Goal: Information Seeking & Learning: Learn about a topic

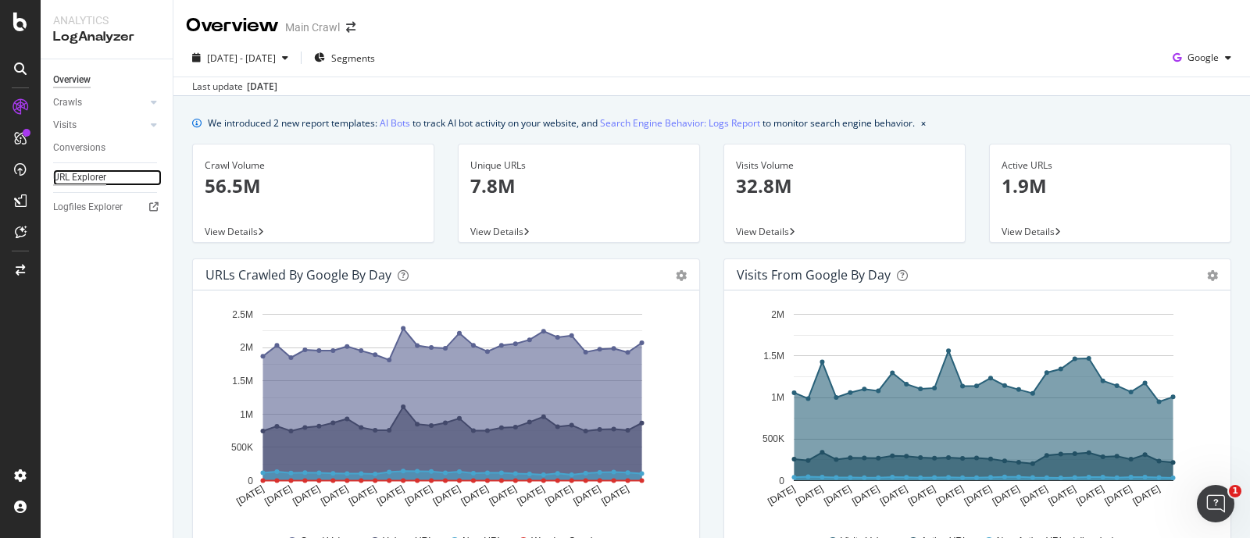
click at [98, 180] on div "URL Explorer" at bounding box center [79, 178] width 53 height 16
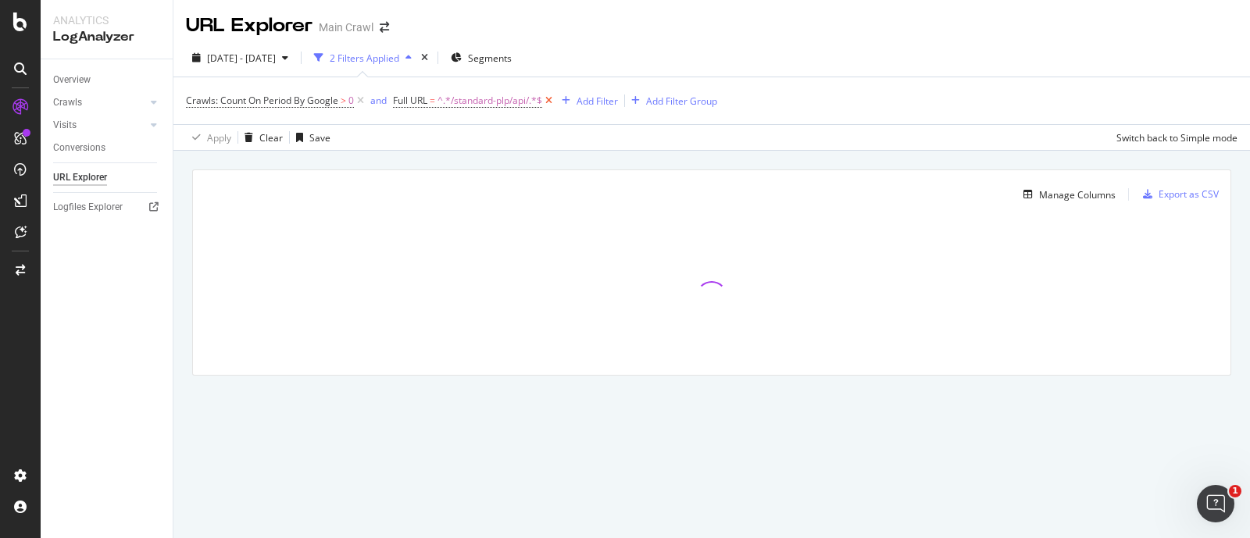
click at [552, 102] on icon at bounding box center [548, 101] width 13 height 16
click at [407, 95] on div "Add Filter" at bounding box center [408, 101] width 41 height 13
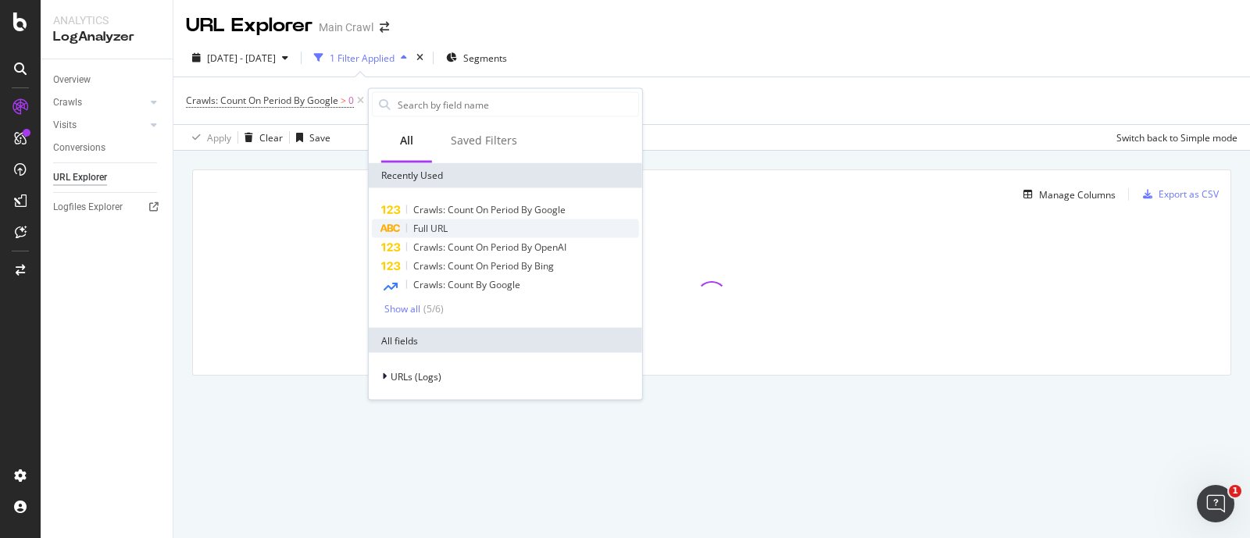
click at [417, 229] on span "Full URL" at bounding box center [430, 228] width 34 height 13
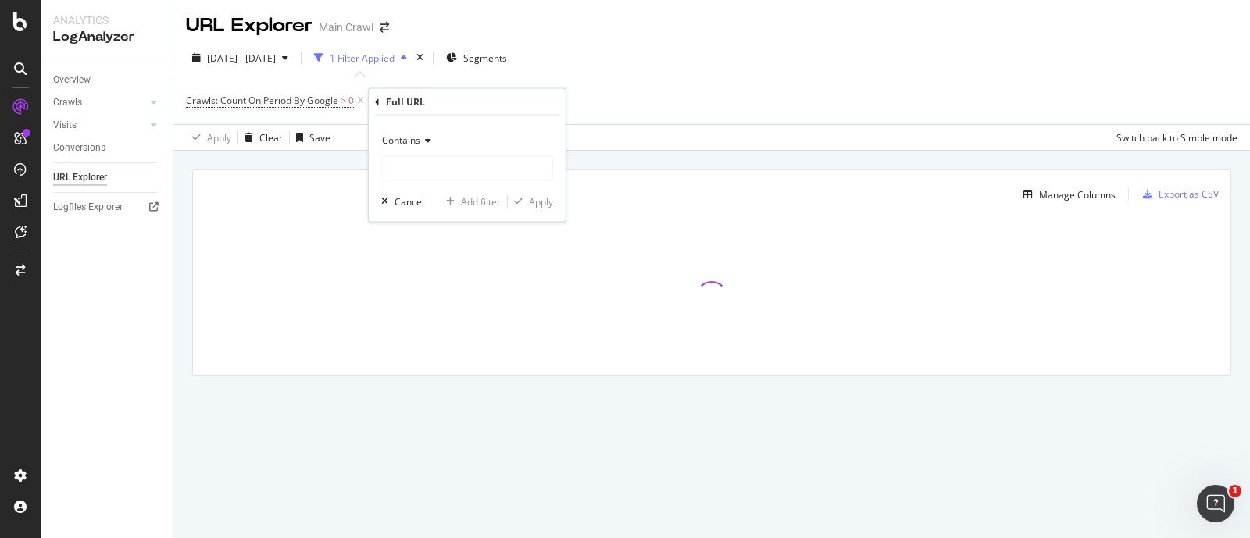
click at [394, 148] on div "Contains" at bounding box center [467, 140] width 172 height 25
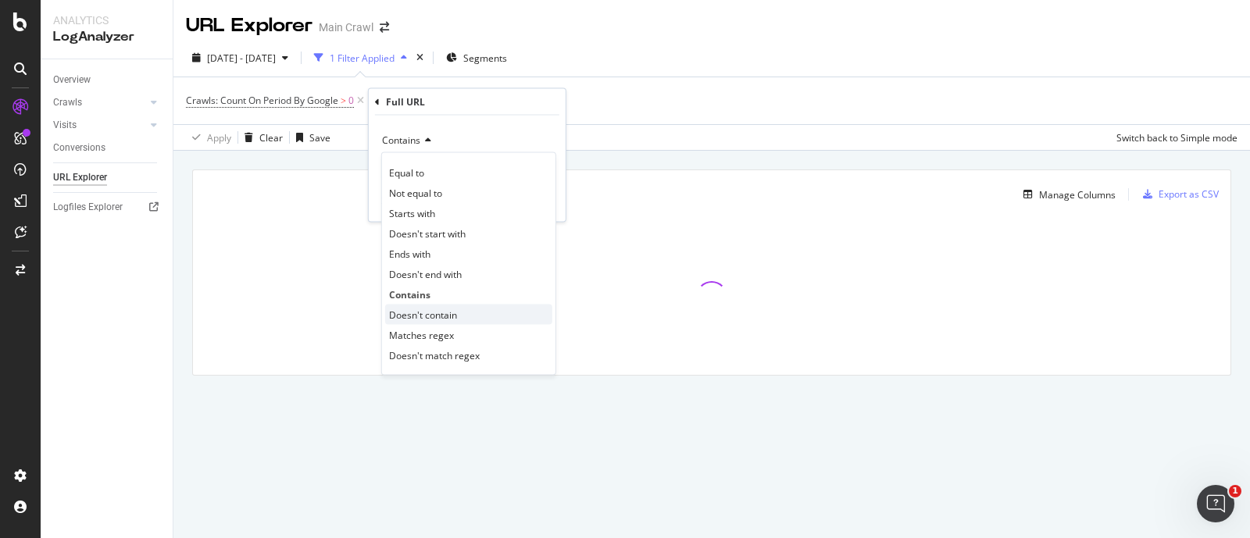
click at [438, 309] on span "Doesn't contain" at bounding box center [423, 314] width 68 height 13
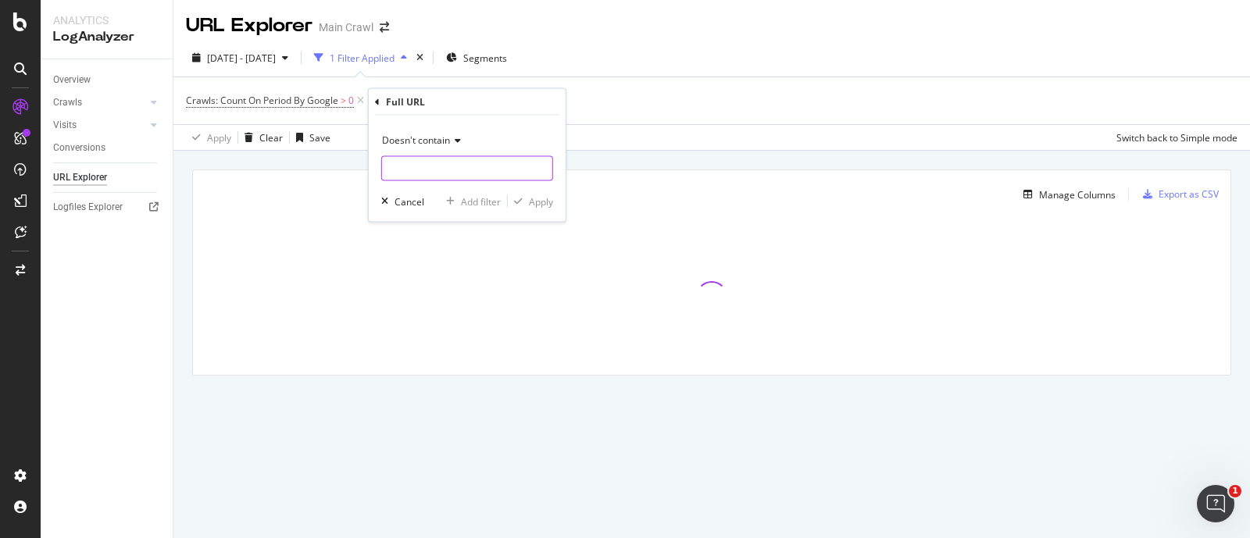
click at [410, 171] on input "text" at bounding box center [467, 168] width 170 height 25
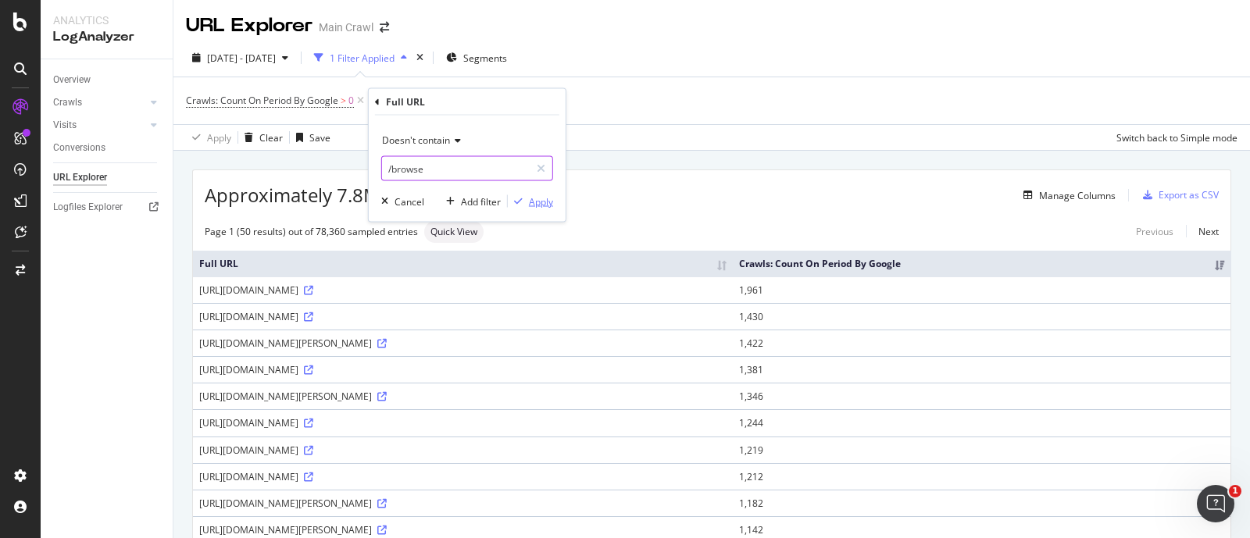
type input "/browse"
click at [538, 198] on div "Apply" at bounding box center [541, 201] width 24 height 13
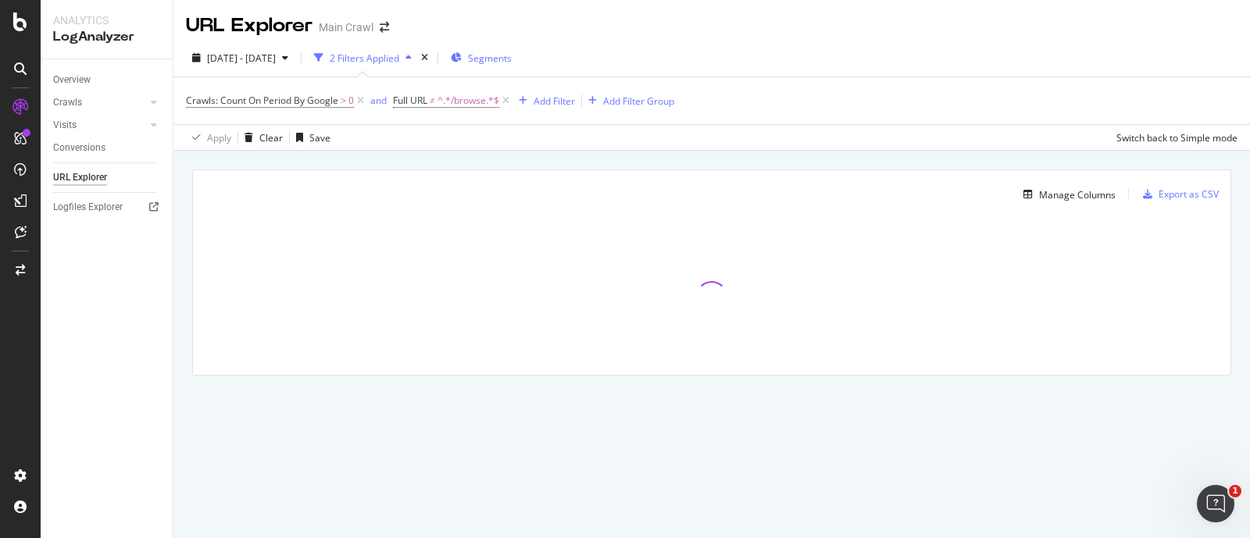
click at [512, 52] on span "Segments" at bounding box center [490, 58] width 44 height 13
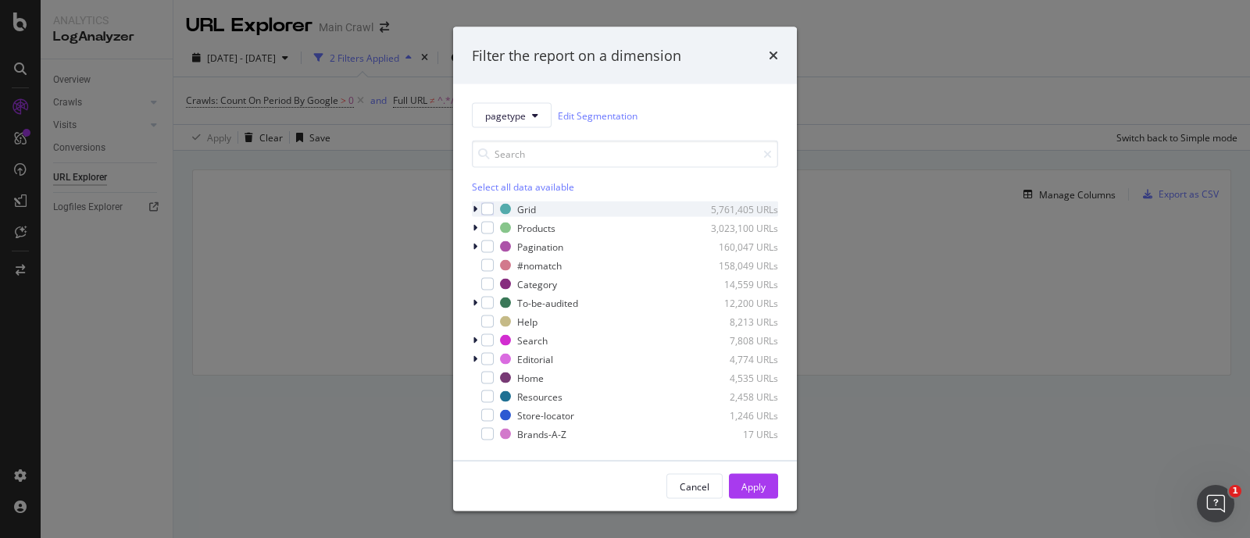
click at [473, 206] on icon "modal" at bounding box center [475, 209] width 5 height 9
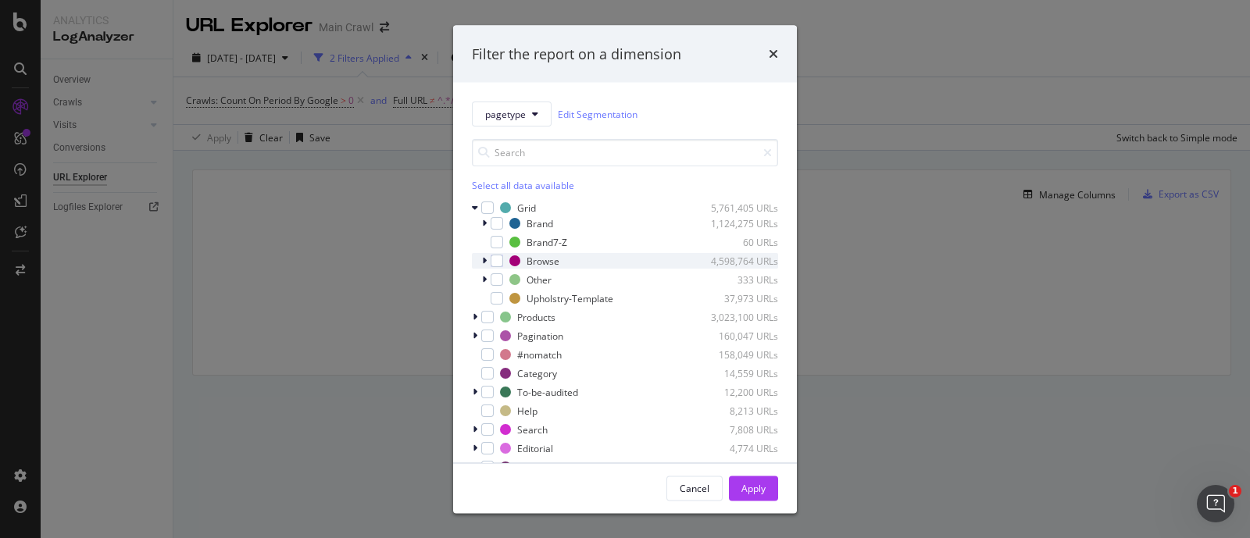
click at [484, 259] on icon "modal" at bounding box center [484, 260] width 5 height 9
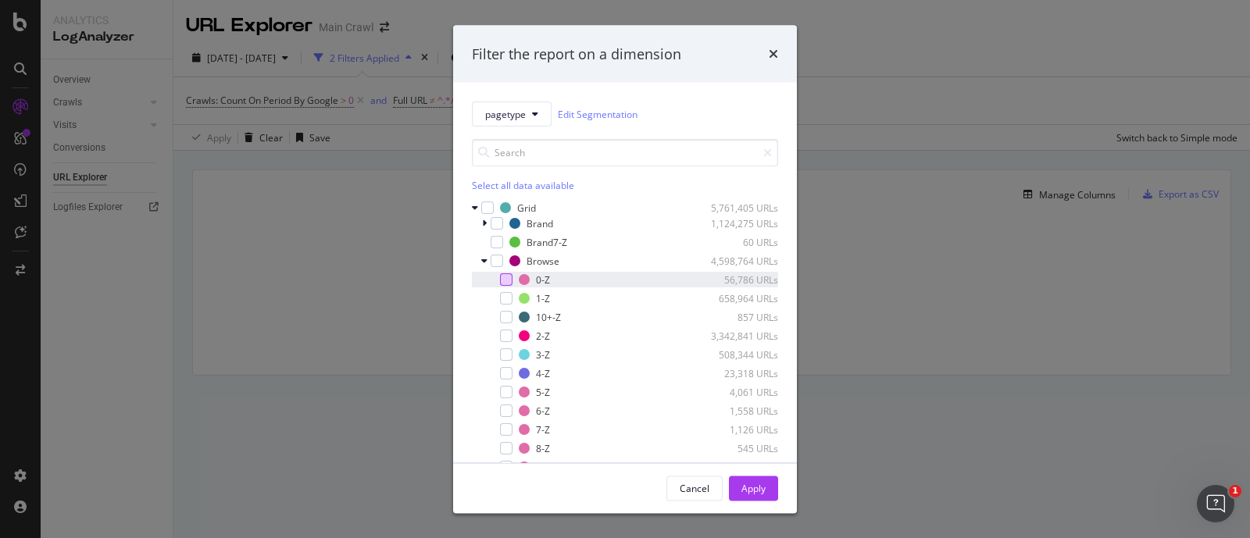
click at [505, 280] on div "modal" at bounding box center [506, 279] width 13 height 13
click at [758, 485] on div "Apply" at bounding box center [754, 487] width 24 height 13
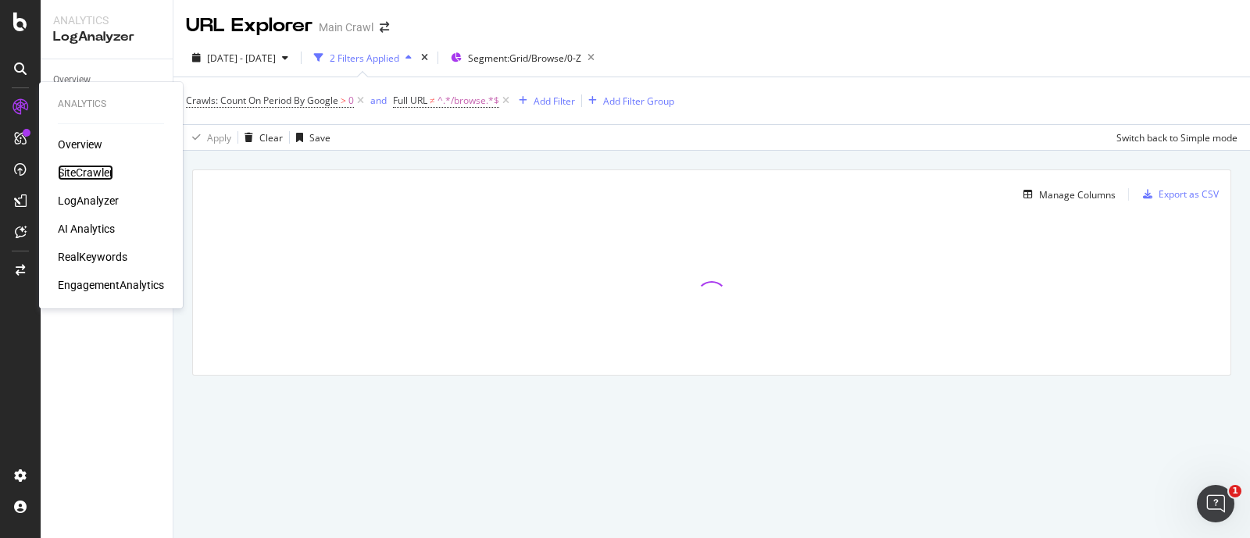
click at [93, 167] on div "SiteCrawler" at bounding box center [85, 173] width 55 height 16
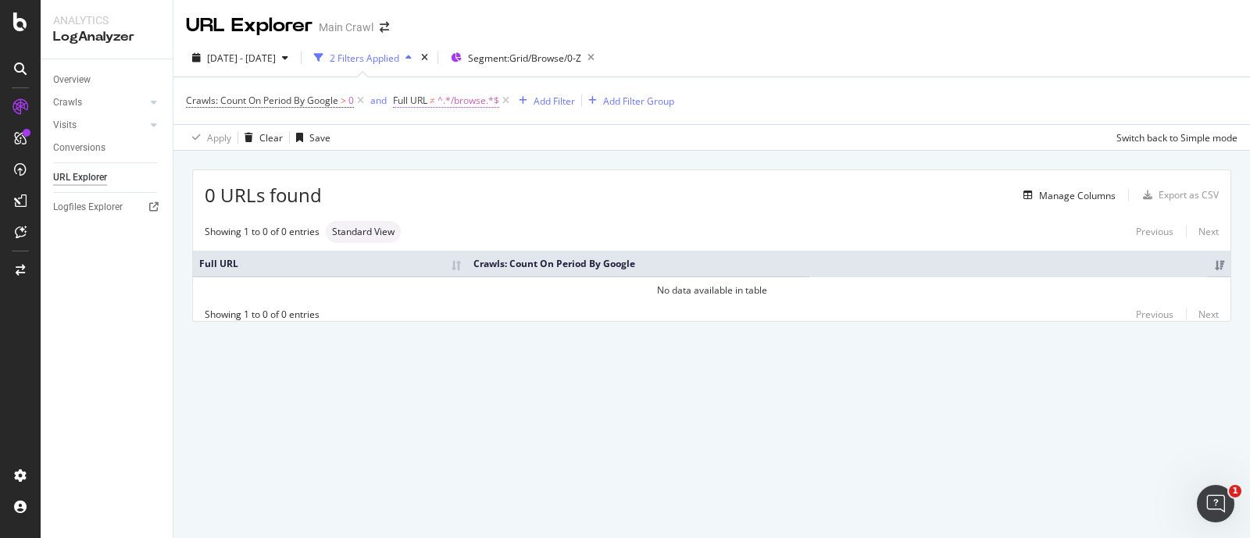
click at [470, 99] on span "^.*/browse.*$" at bounding box center [469, 101] width 62 height 22
click at [494, 172] on input "/browse" at bounding box center [482, 164] width 148 height 25
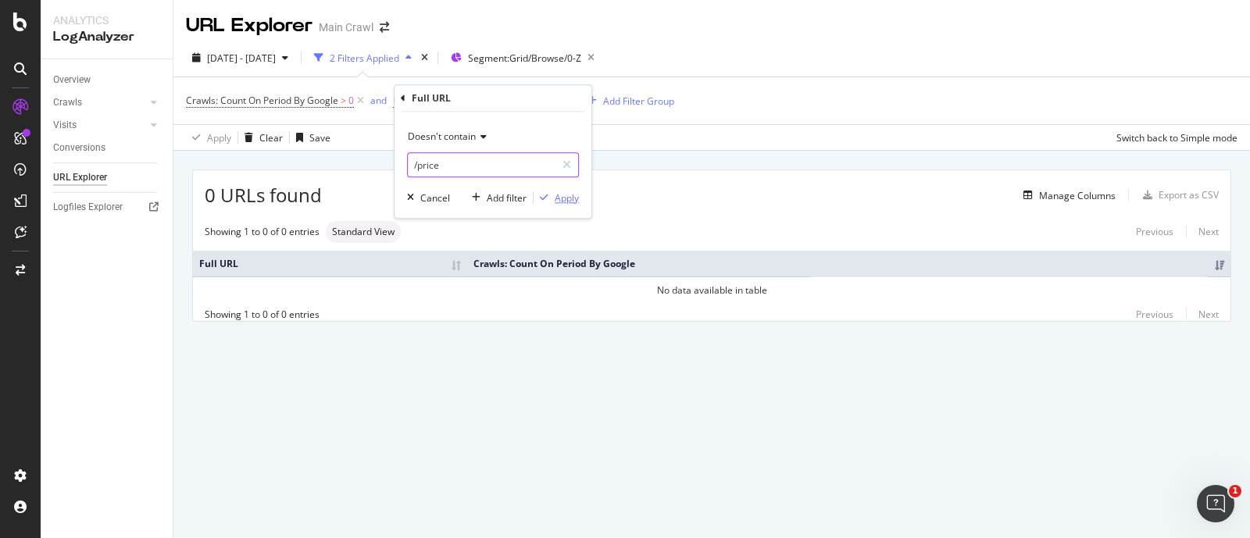
type input "/price"
click at [562, 200] on div "Apply" at bounding box center [567, 197] width 24 height 13
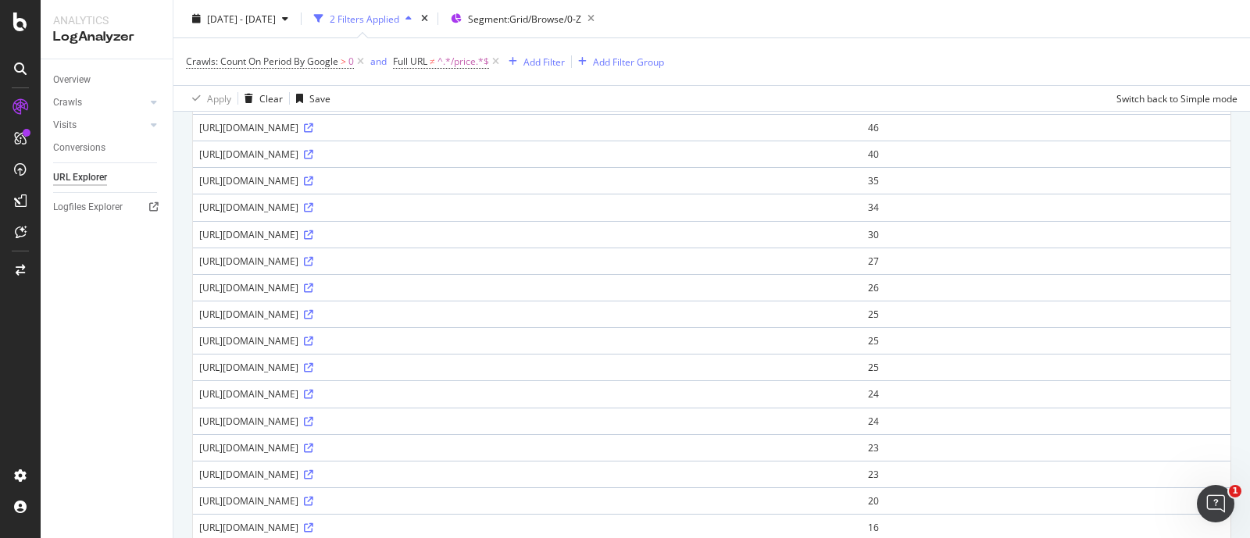
scroll to position [159, 0]
click at [313, 242] on icon at bounding box center [308, 237] width 9 height 9
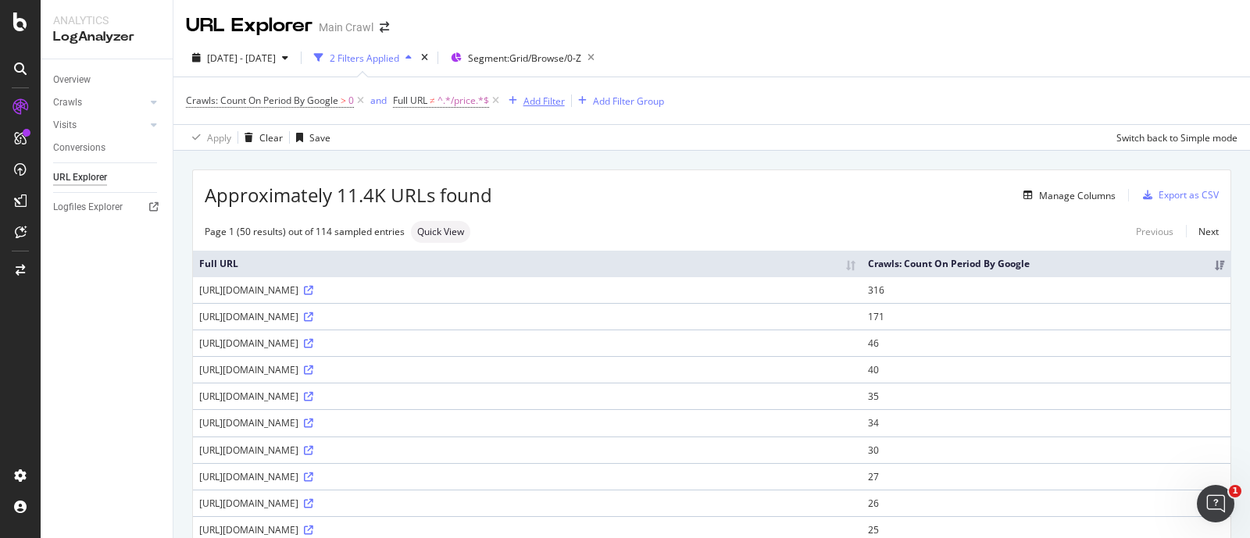
click at [546, 102] on div "Add Filter" at bounding box center [544, 101] width 41 height 13
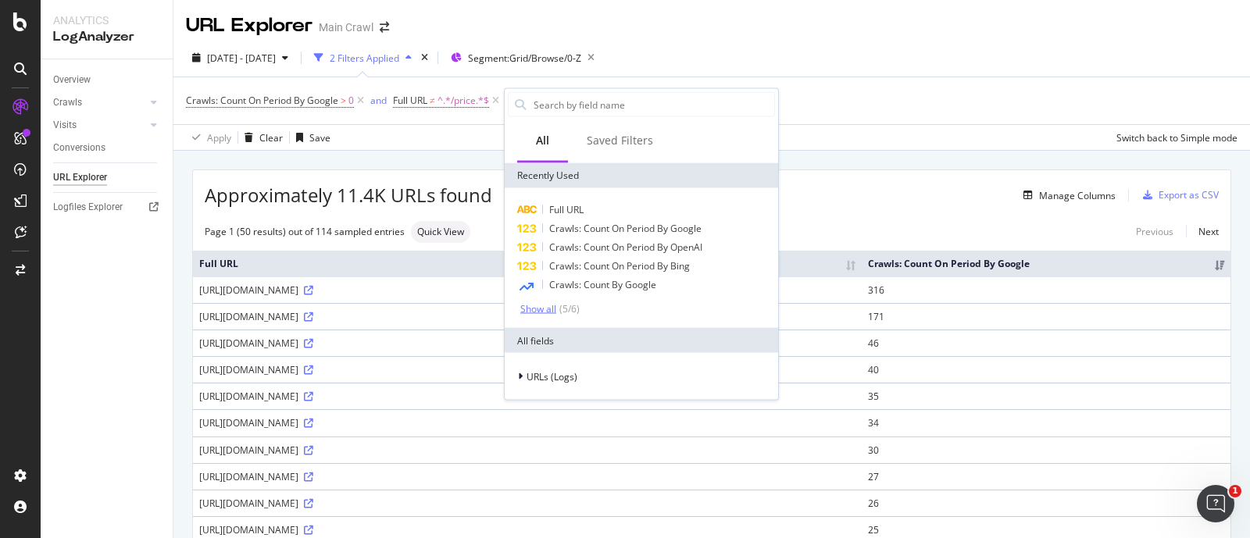
click at [541, 307] on div "Show all" at bounding box center [538, 308] width 36 height 11
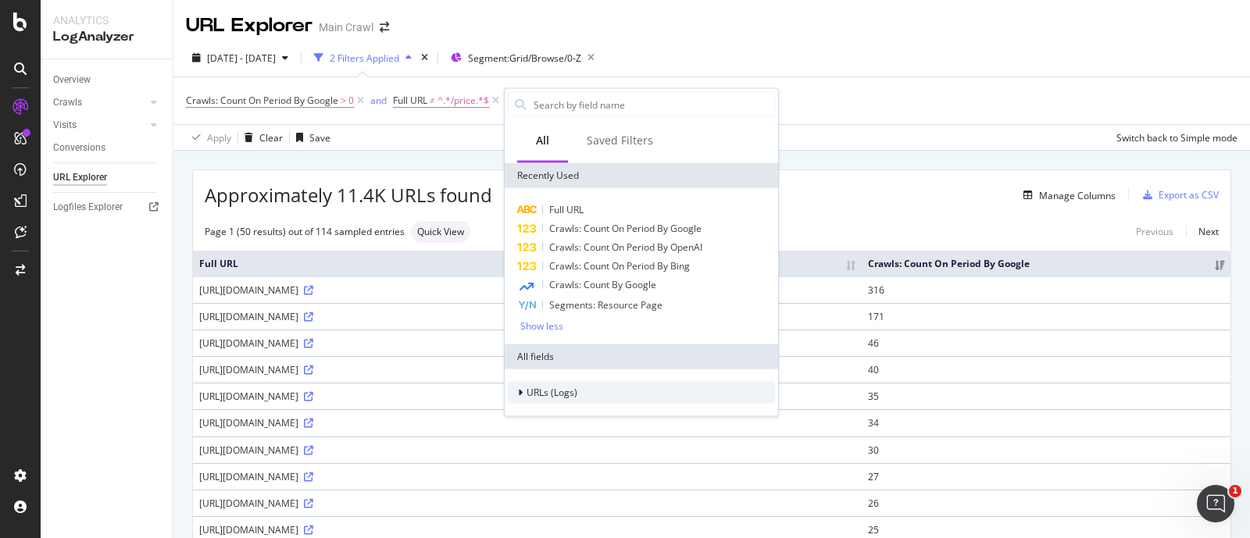
click at [541, 393] on span "URLs (Logs)" at bounding box center [552, 392] width 51 height 13
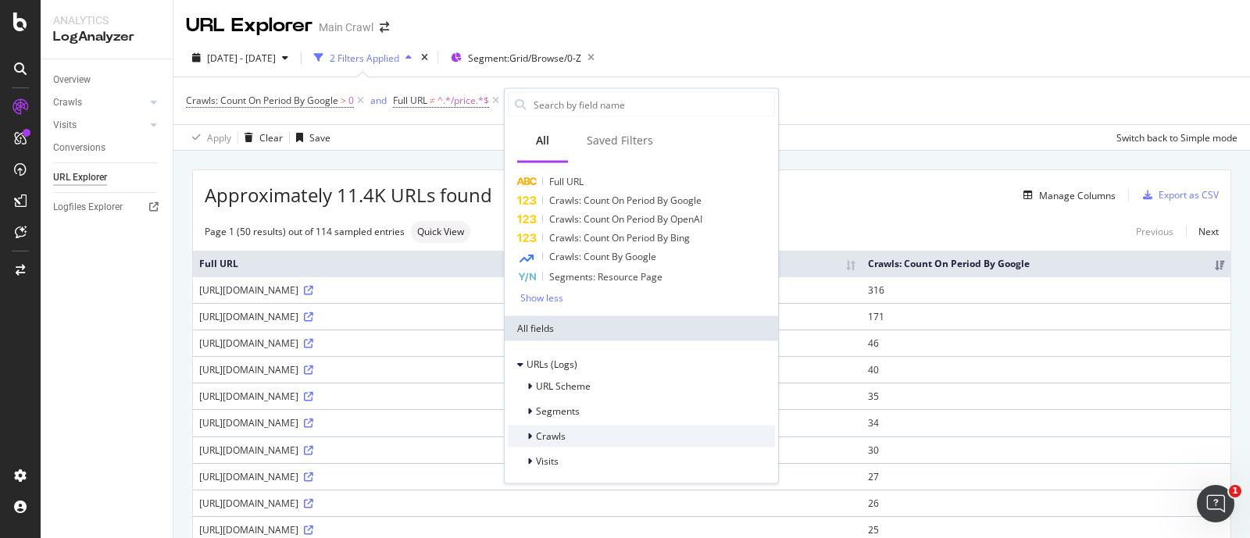
click at [549, 434] on span "Crawls" at bounding box center [551, 436] width 30 height 13
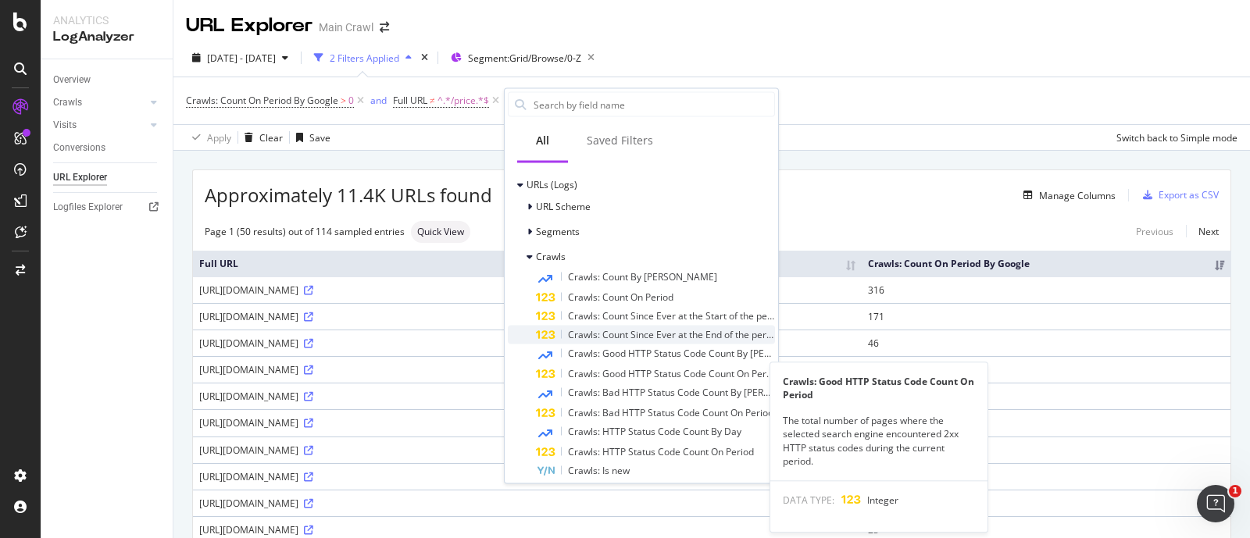
scroll to position [209, 0]
click at [628, 374] on span "Crawls: Good HTTP Status Code Count On Period" at bounding box center [674, 372] width 212 height 13
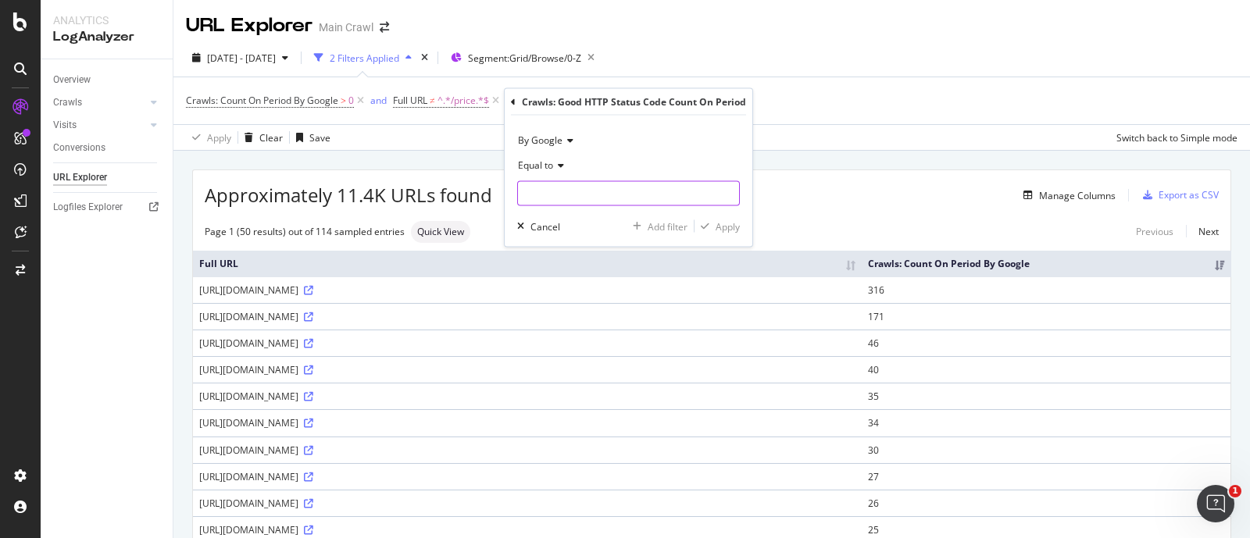
click at [567, 193] on input "number" at bounding box center [628, 193] width 223 height 25
type input "200"
click at [725, 227] on div "Apply" at bounding box center [728, 226] width 24 height 13
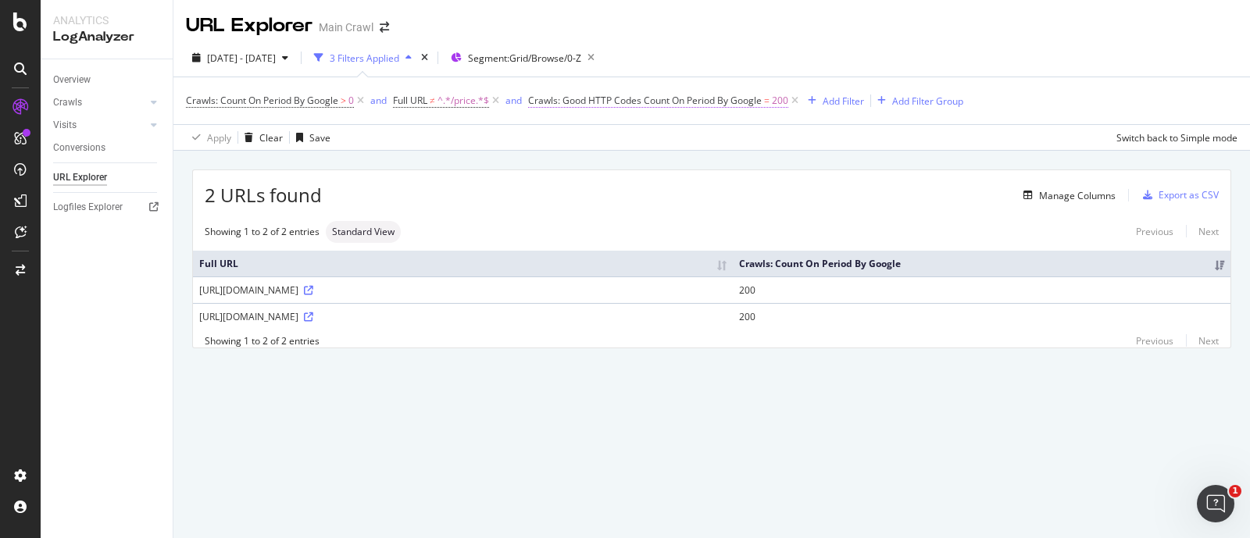
click at [706, 103] on span "Crawls: Good HTTP Codes Count On Period By Google" at bounding box center [645, 100] width 234 height 13
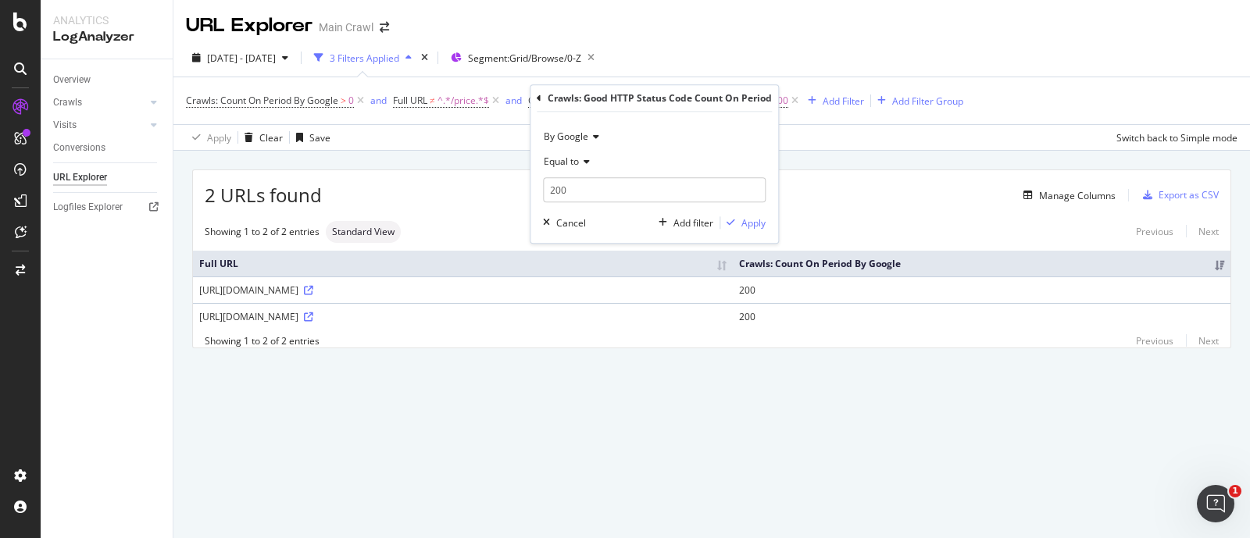
click at [570, 161] on span "Equal to" at bounding box center [561, 161] width 35 height 13
click at [588, 276] on span "Greater than" at bounding box center [579, 275] width 56 height 13
click at [572, 195] on input "200" at bounding box center [654, 189] width 223 height 25
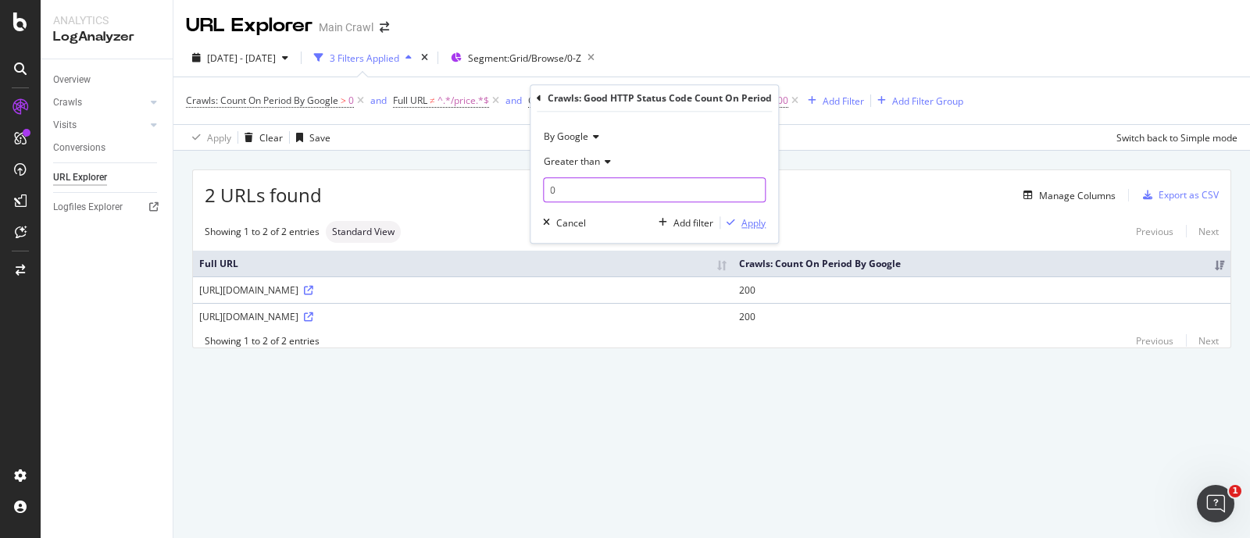
type input "0"
click at [748, 219] on div "Apply" at bounding box center [754, 222] width 24 height 13
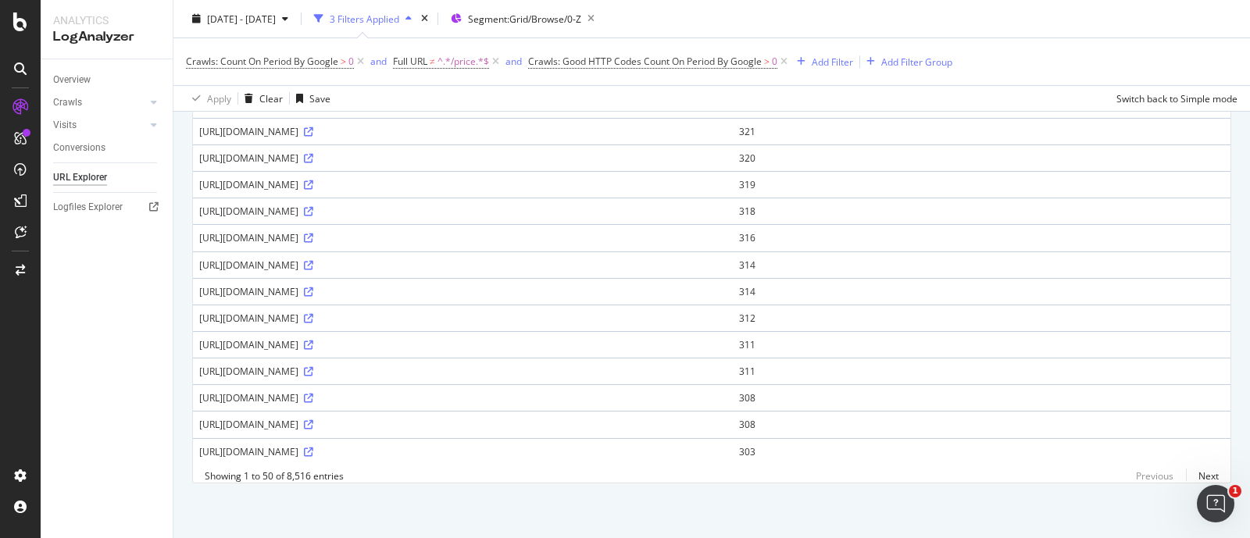
scroll to position [1153, 0]
click at [1188, 476] on link "Next" at bounding box center [1202, 476] width 33 height 23
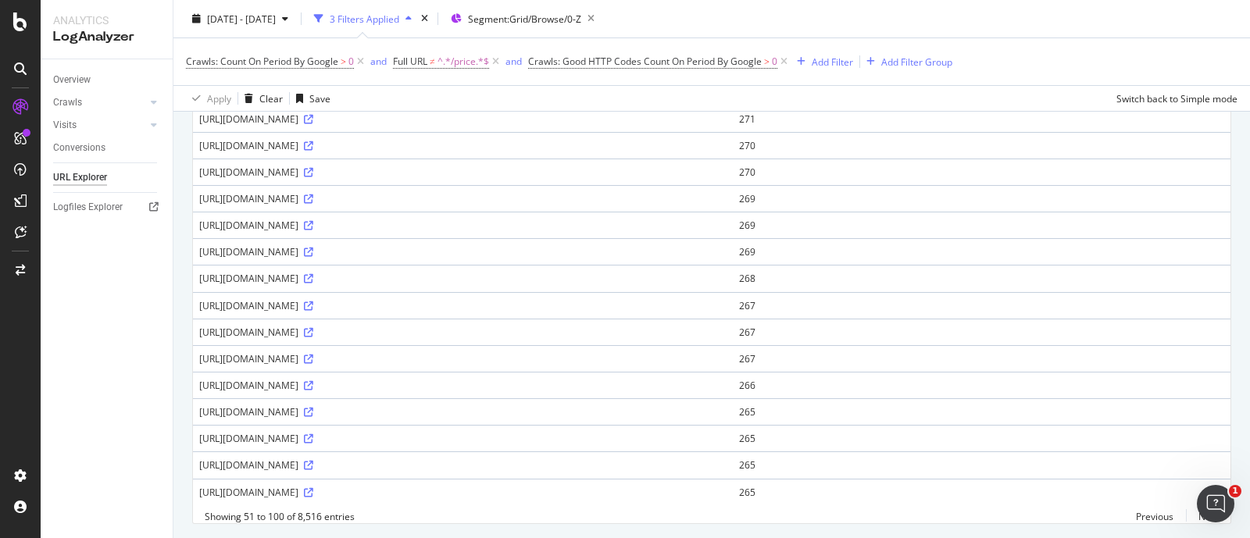
scroll to position [1153, 0]
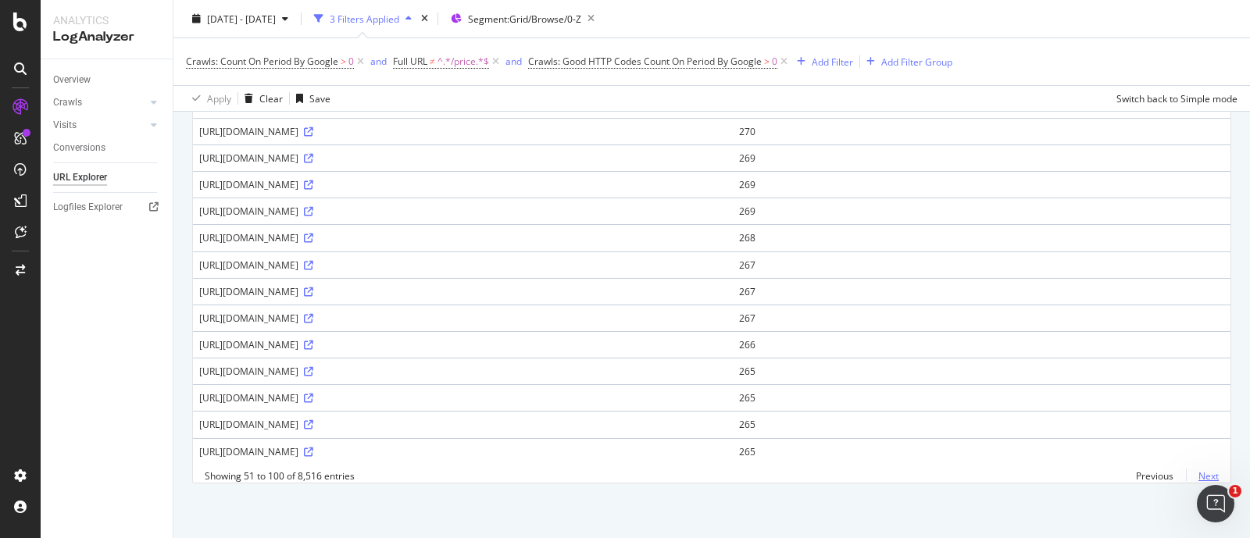
click at [1190, 474] on link "Next" at bounding box center [1202, 476] width 33 height 23
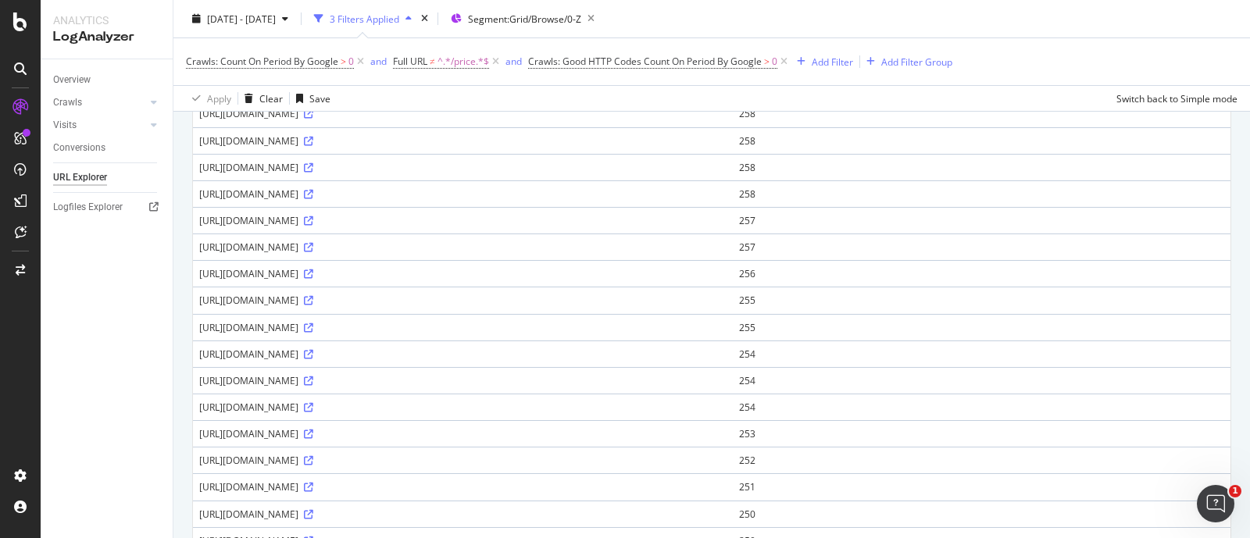
scroll to position [0, 0]
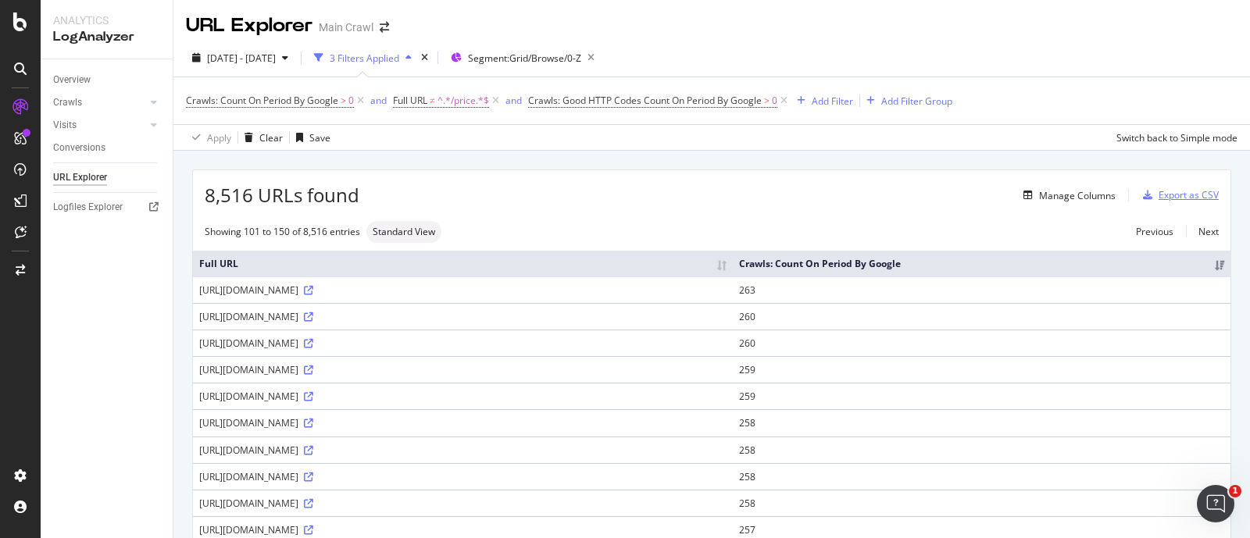
click at [1181, 189] on div "Export as CSV" at bounding box center [1189, 194] width 60 height 13
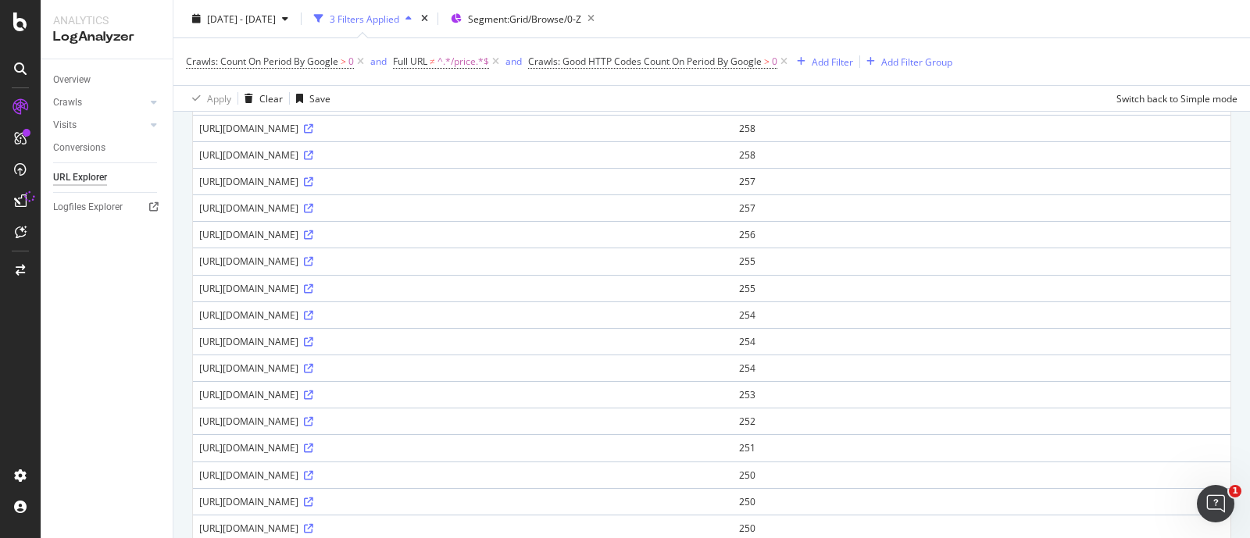
scroll to position [1153, 0]
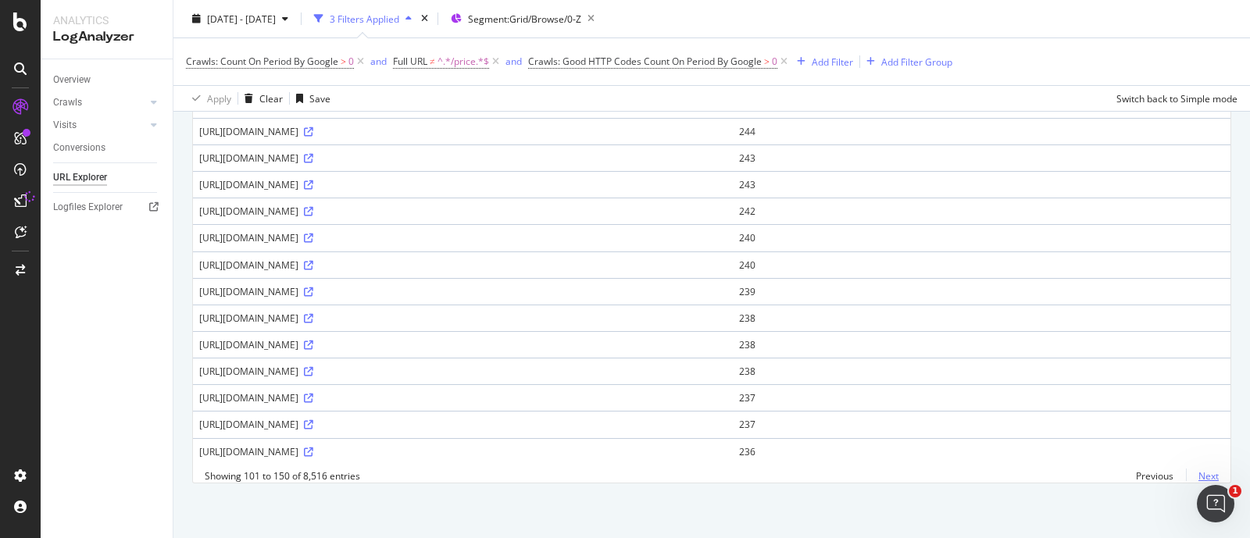
click at [1188, 477] on link "Next" at bounding box center [1202, 476] width 33 height 23
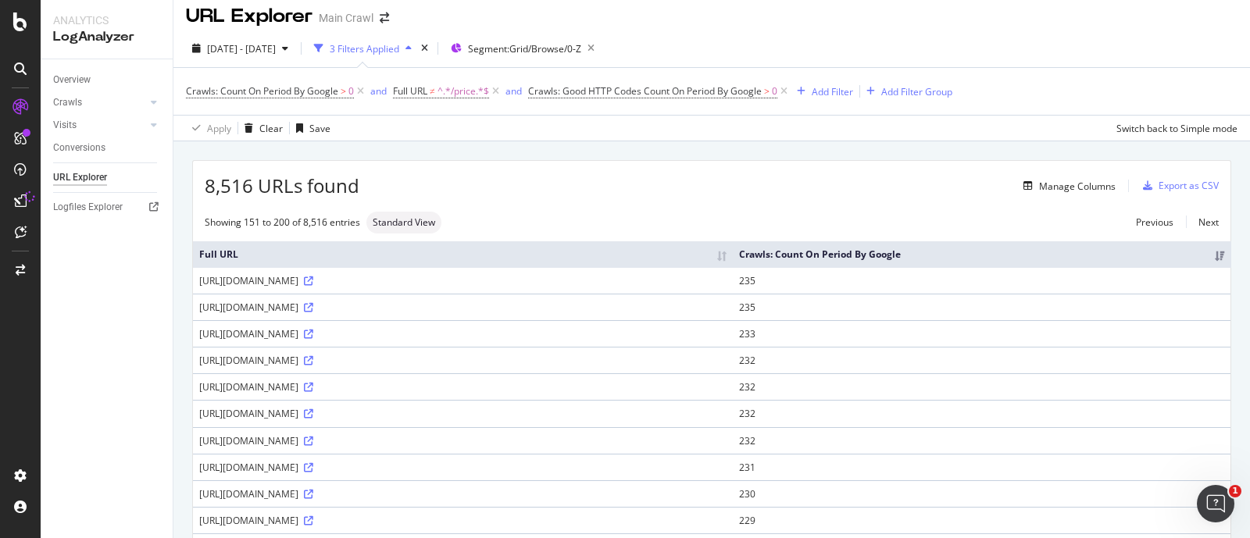
scroll to position [11, 0]
click at [313, 277] on icon at bounding box center [308, 279] width 9 height 9
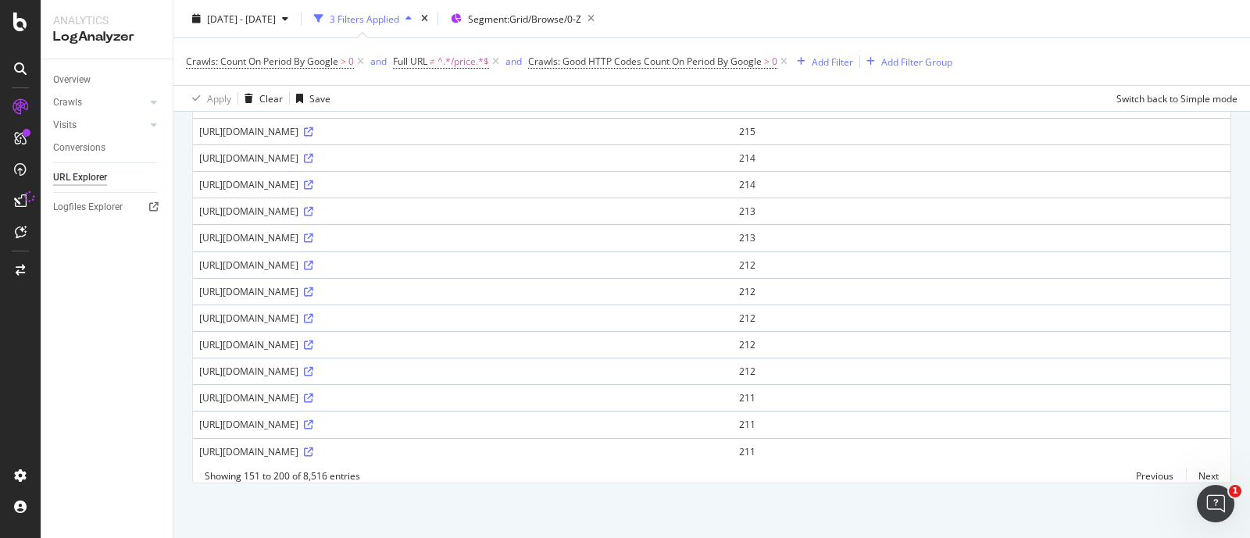
scroll to position [1153, 0]
click at [313, 288] on icon at bounding box center [308, 292] width 9 height 9
click at [78, 267] on div "DataExports" at bounding box center [88, 267] width 61 height 16
click at [1191, 474] on link "Next" at bounding box center [1202, 476] width 33 height 23
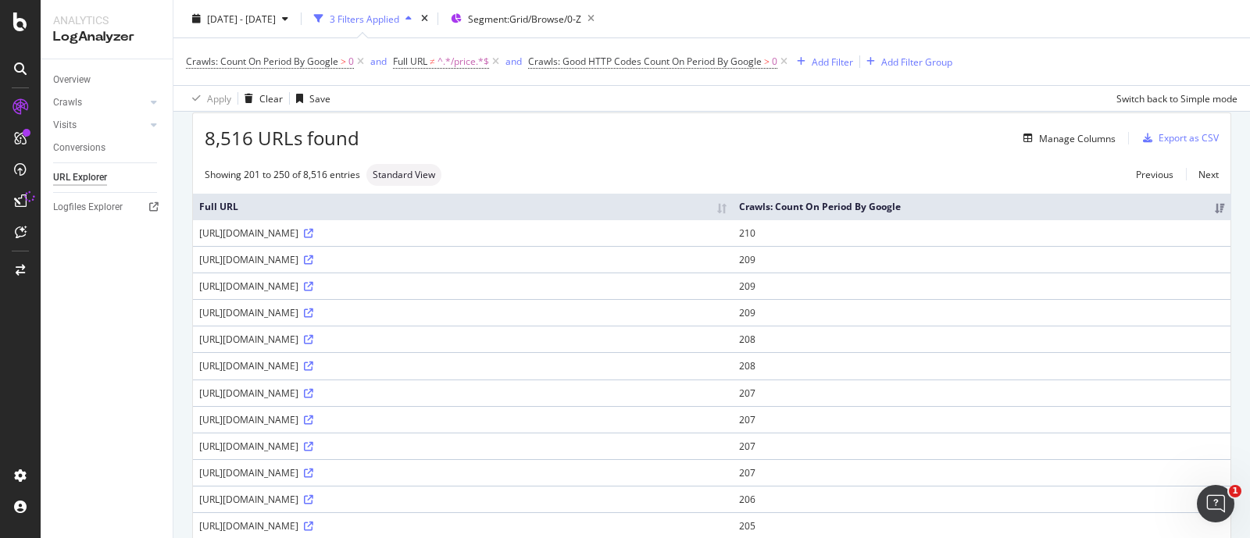
scroll to position [0, 0]
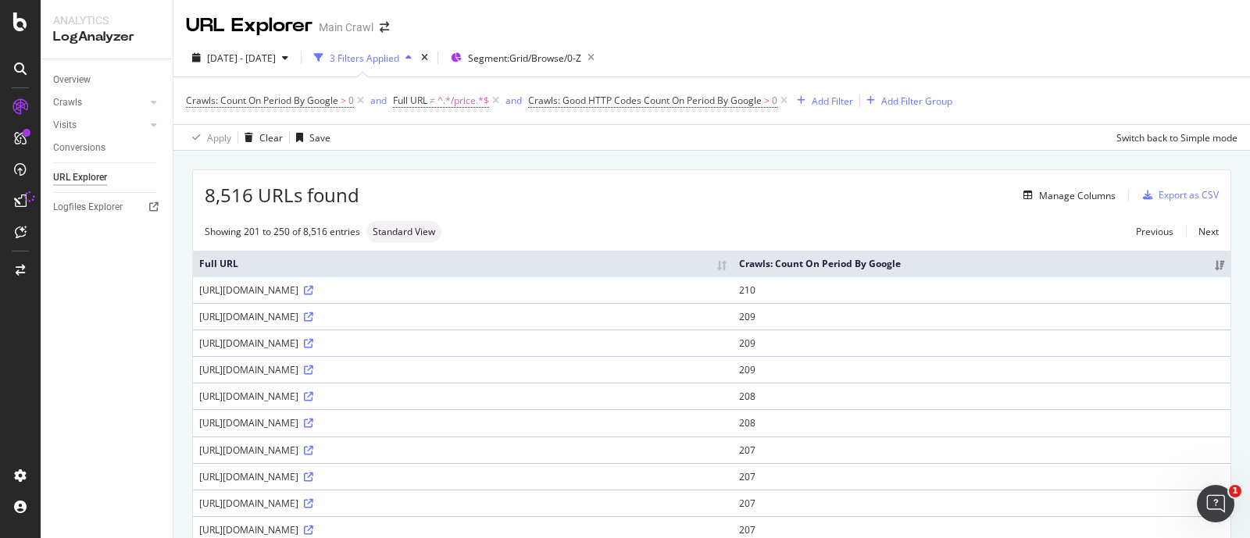
click at [1085, 256] on th "Crawls: Count On Period By Google" at bounding box center [982, 264] width 498 height 26
click at [845, 95] on div "Add Filter" at bounding box center [832, 101] width 41 height 13
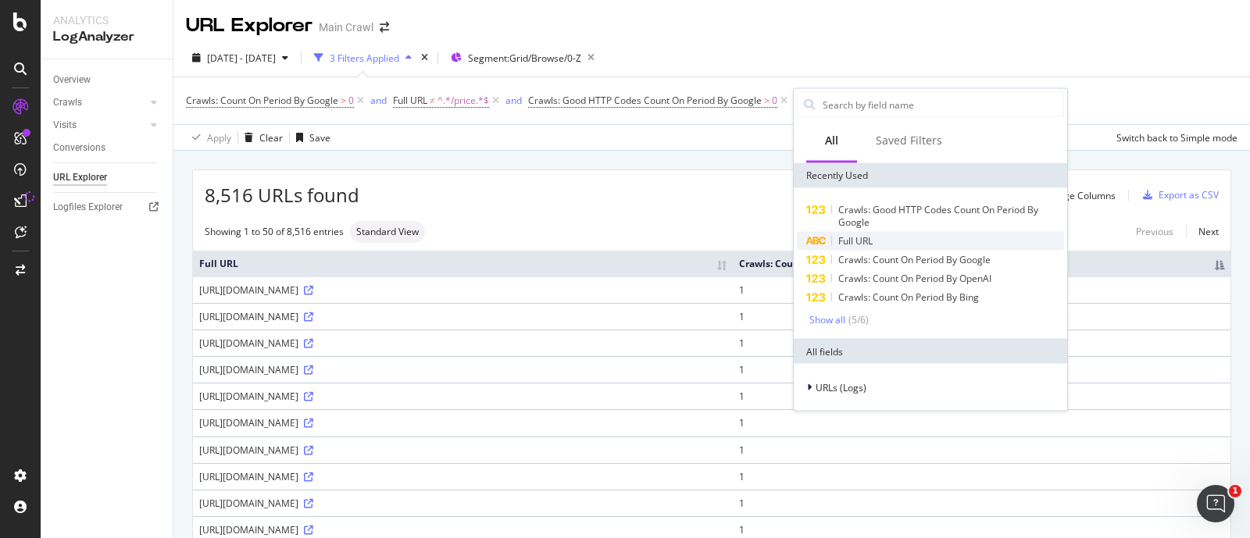
click at [863, 245] on span "Full URL" at bounding box center [855, 240] width 34 height 13
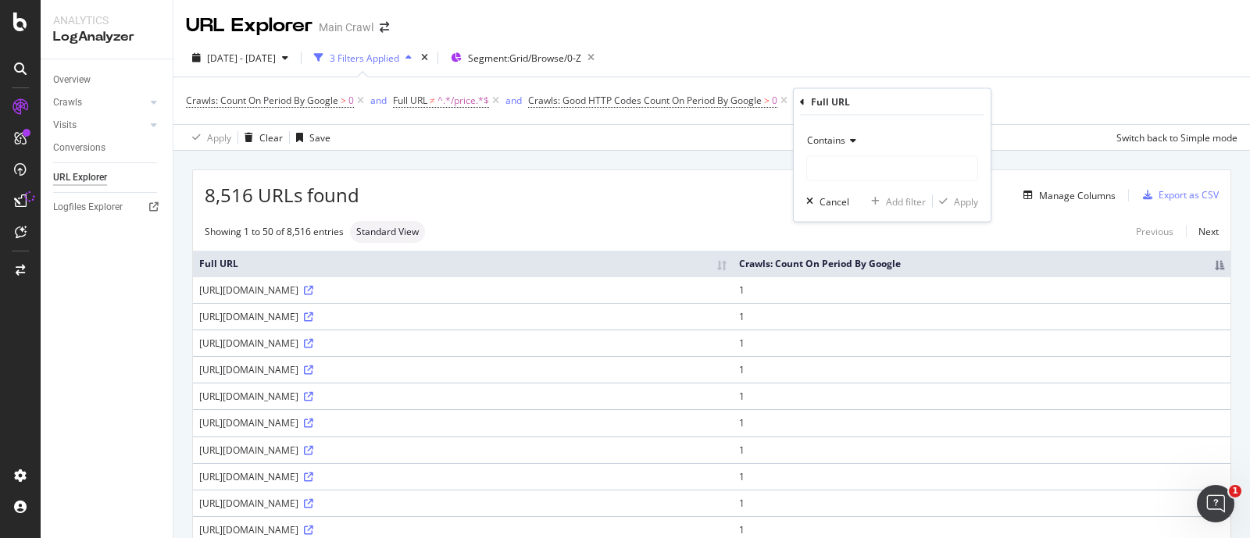
click at [831, 134] on span "Contains" at bounding box center [826, 140] width 38 height 13
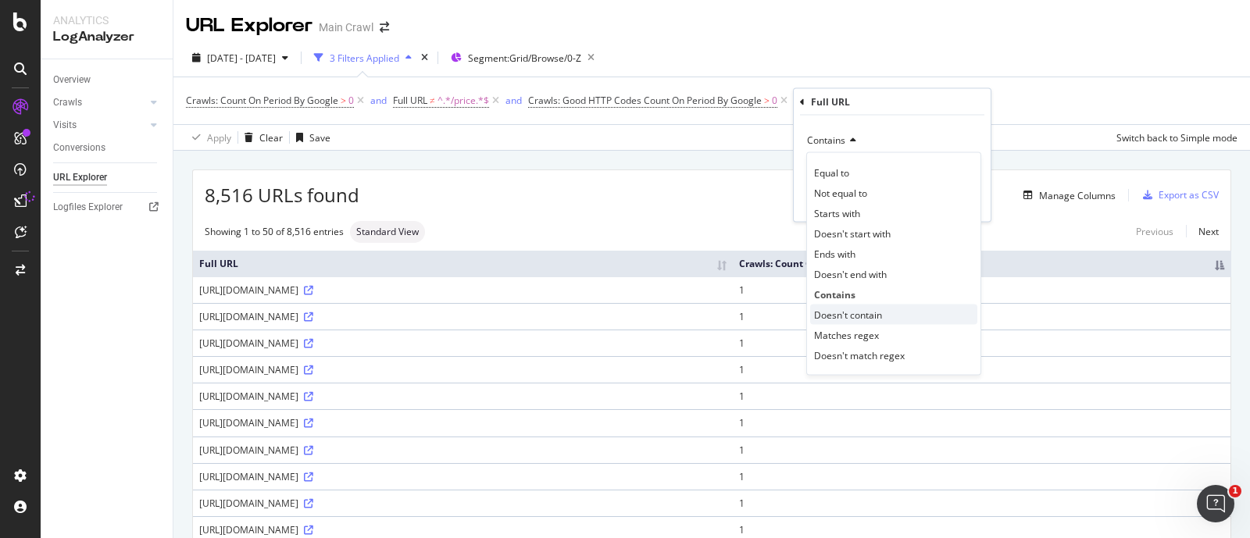
click at [841, 313] on span "Doesn't contain" at bounding box center [848, 314] width 68 height 13
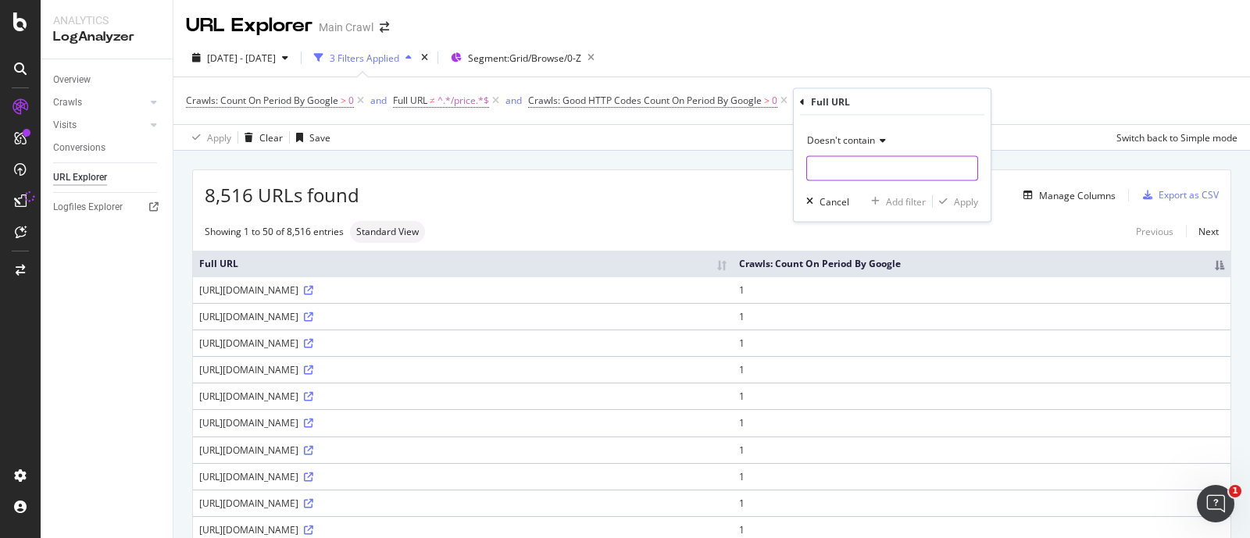
click at [824, 173] on input "text" at bounding box center [892, 168] width 170 height 25
type input "?"
click at [961, 196] on div "Apply" at bounding box center [966, 201] width 24 height 13
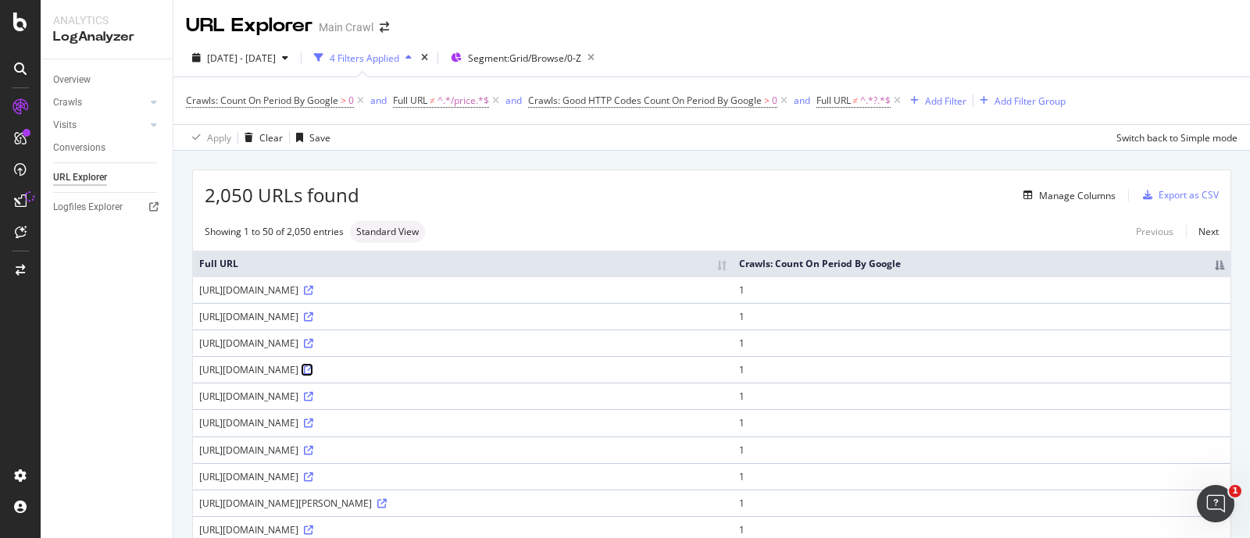
click at [313, 371] on icon at bounding box center [308, 370] width 9 height 9
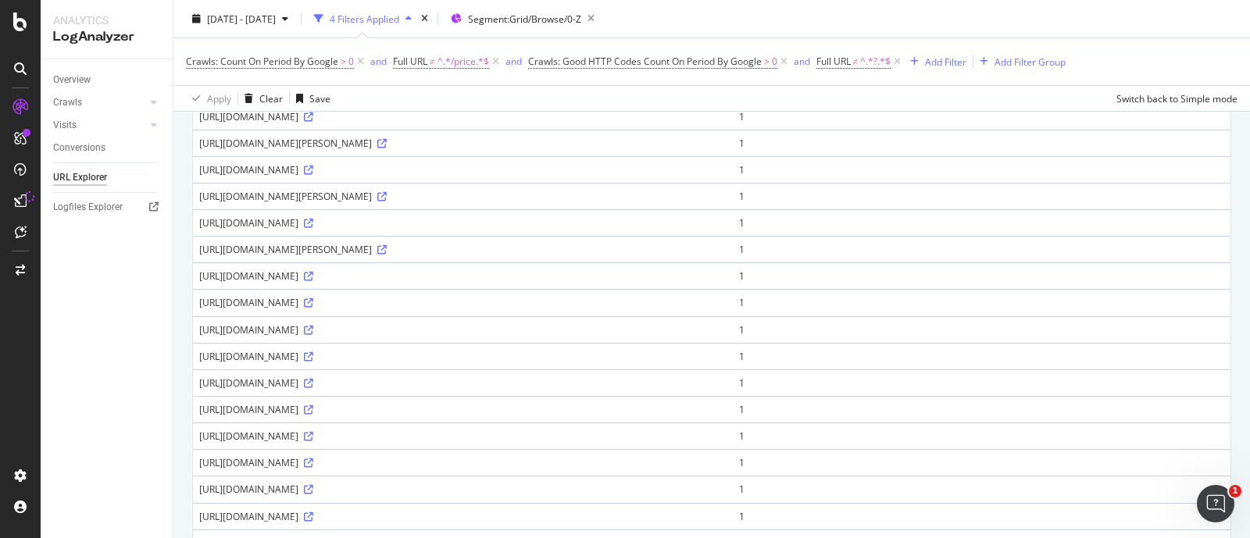
scroll to position [1054, 0]
click at [313, 273] on icon at bounding box center [308, 276] width 9 height 9
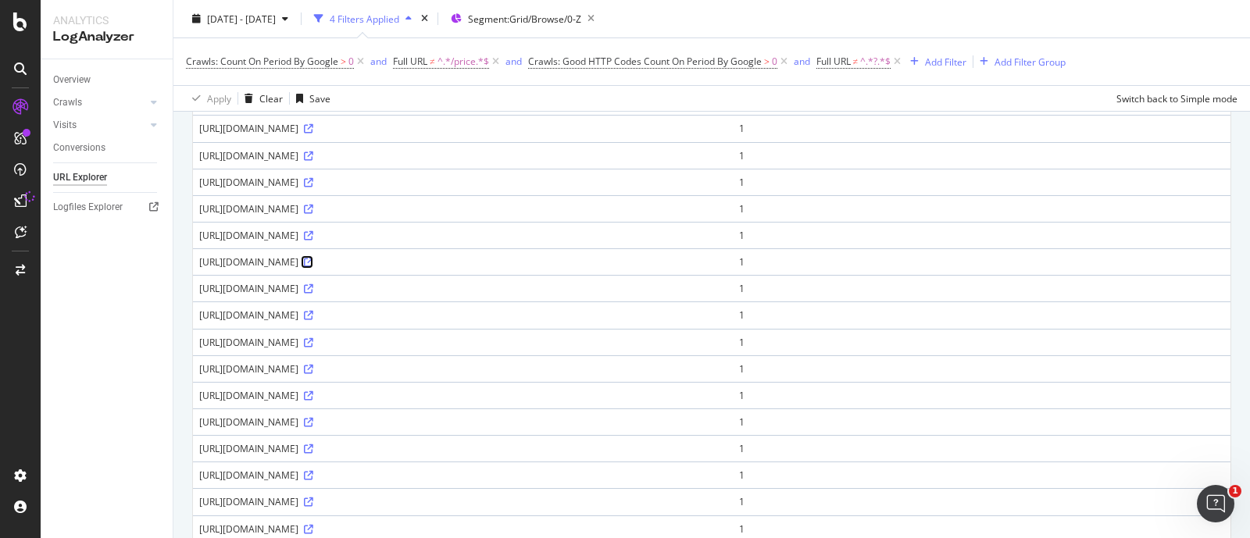
scroll to position [1070, 0]
click at [313, 363] on icon at bounding box center [308, 367] width 9 height 9
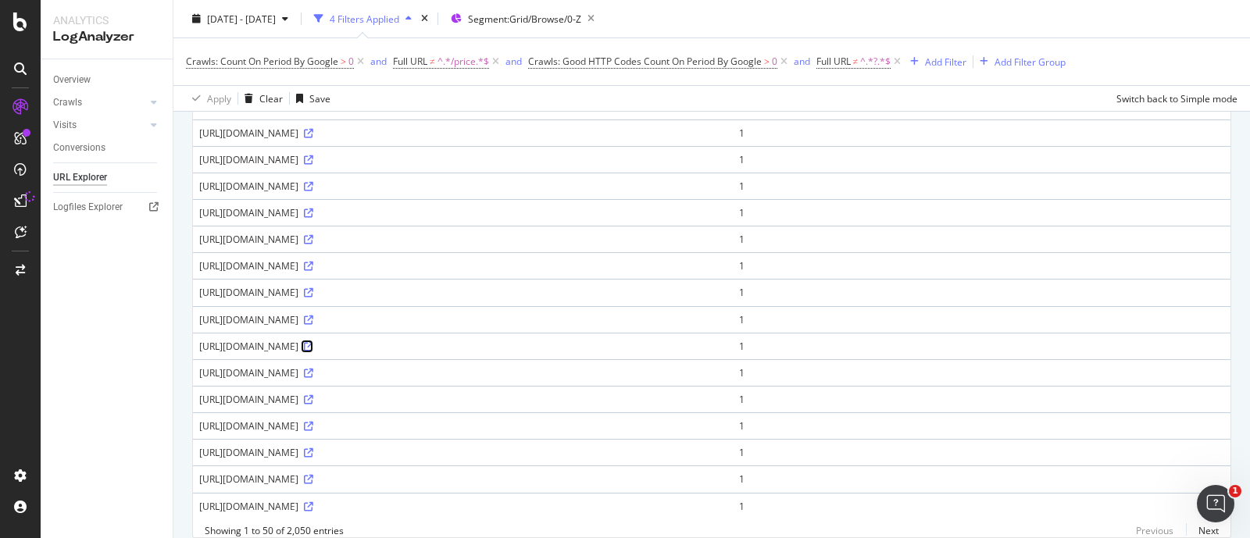
scroll to position [1090, 0]
click at [313, 370] on icon at bounding box center [308, 374] width 9 height 9
click at [313, 263] on icon at bounding box center [308, 267] width 9 height 9
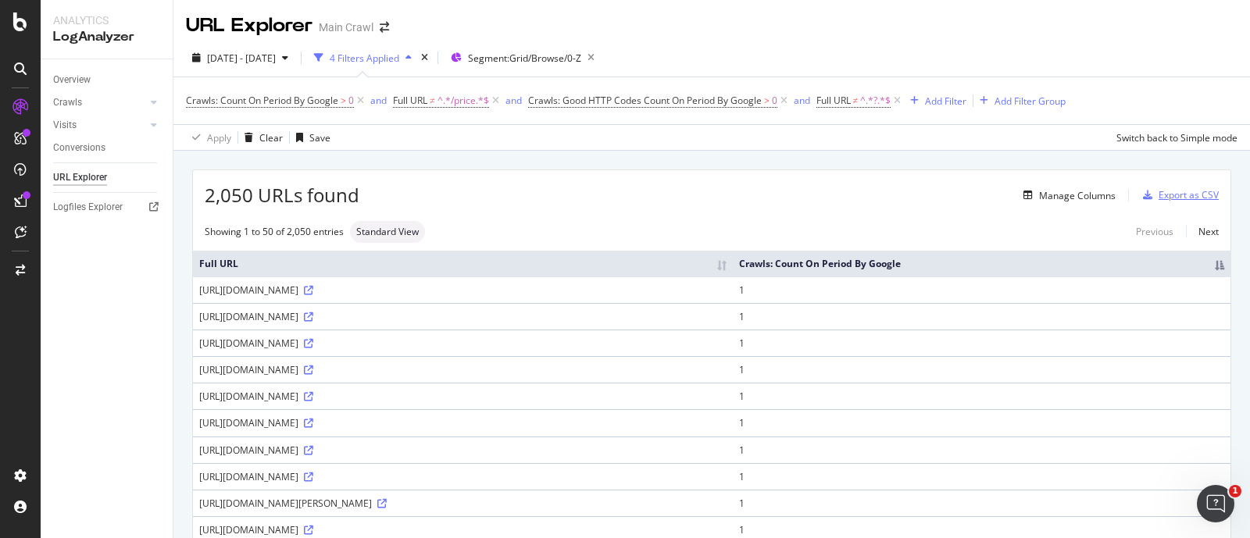
click at [1184, 195] on div "Export as CSV" at bounding box center [1189, 194] width 60 height 13
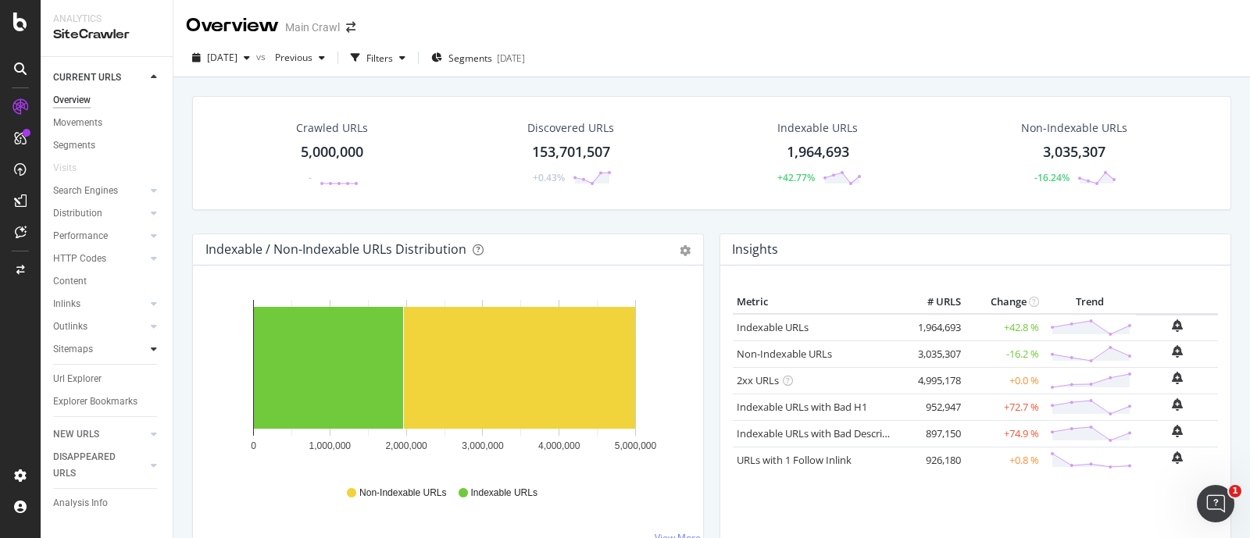
click at [155, 351] on icon at bounding box center [154, 349] width 6 height 9
click at [72, 358] on div "Sitemaps" at bounding box center [73, 349] width 40 height 16
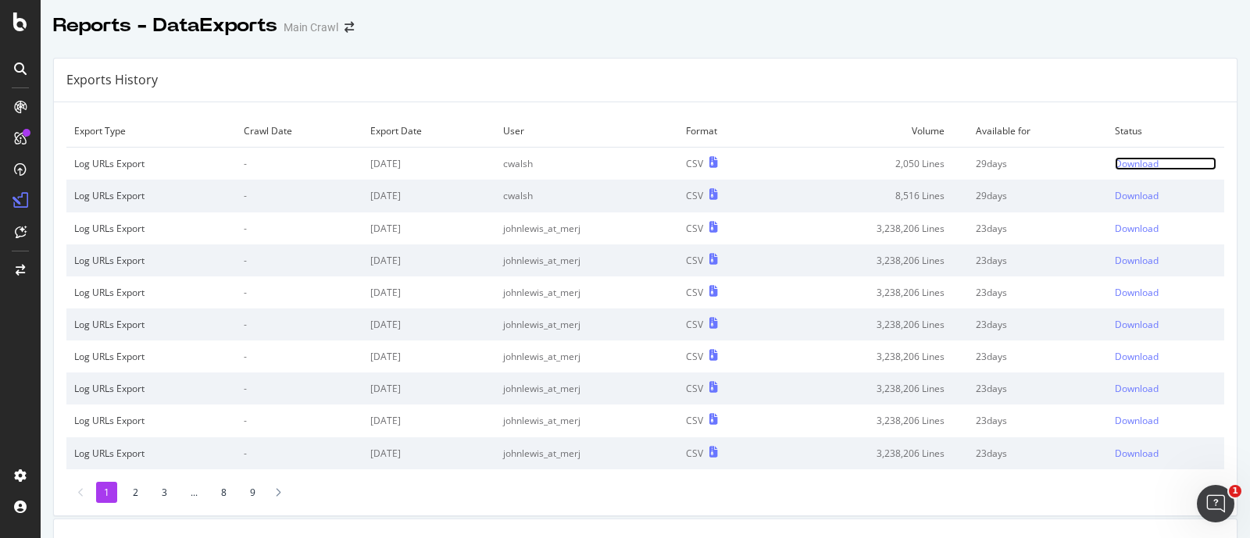
click at [1115, 165] on div "Download" at bounding box center [1137, 163] width 44 height 13
